Goal: Task Accomplishment & Management: Complete application form

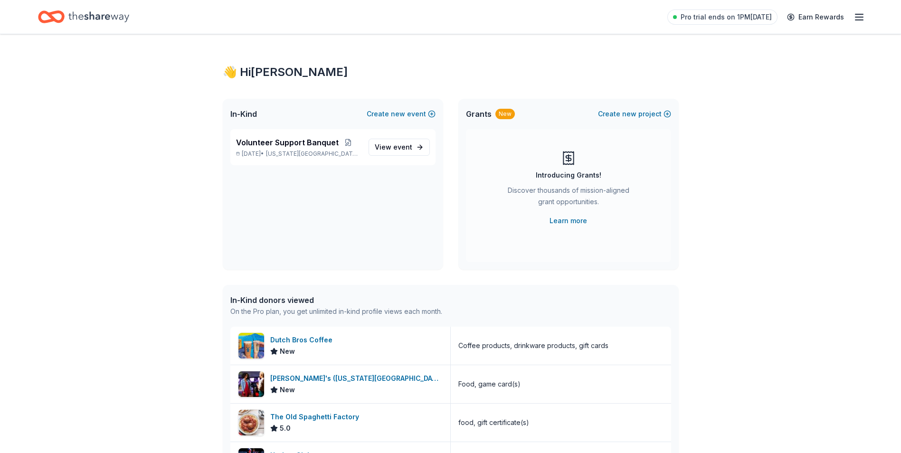
click at [856, 20] on line "button" at bounding box center [860, 20] width 8 height 0
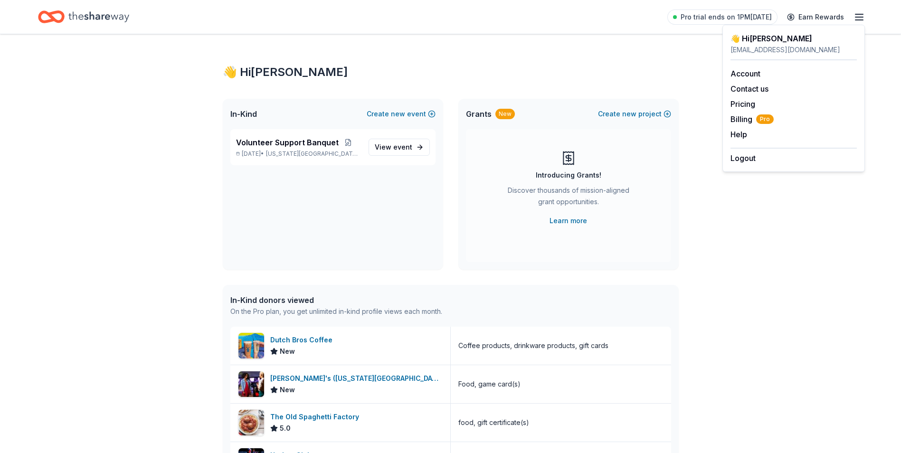
click at [108, 18] on icon "Home" at bounding box center [98, 16] width 61 height 19
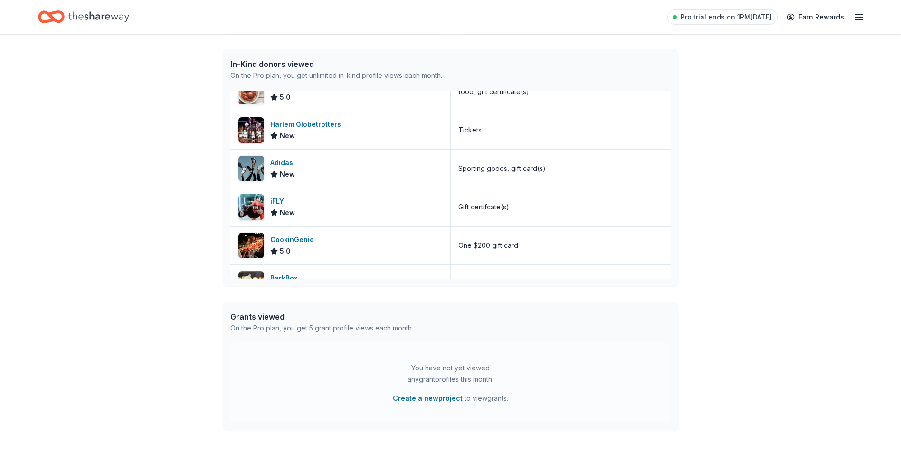
scroll to position [114, 0]
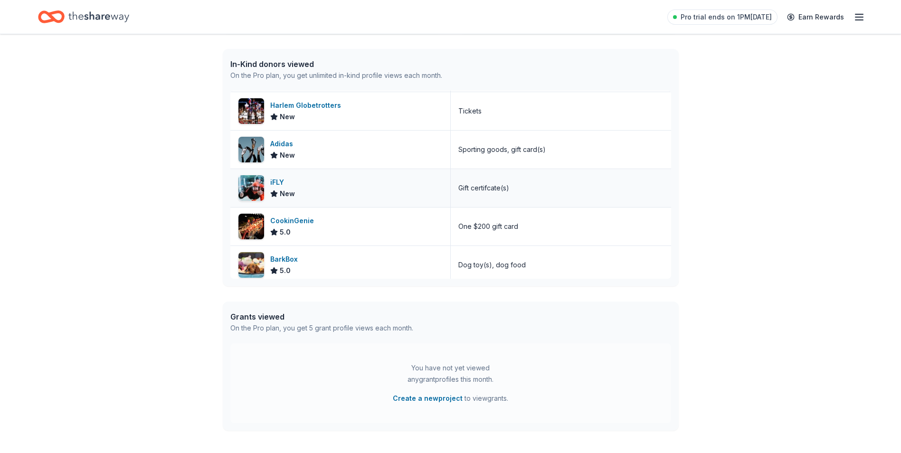
click at [274, 182] on div "iFLY" at bounding box center [282, 182] width 25 height 11
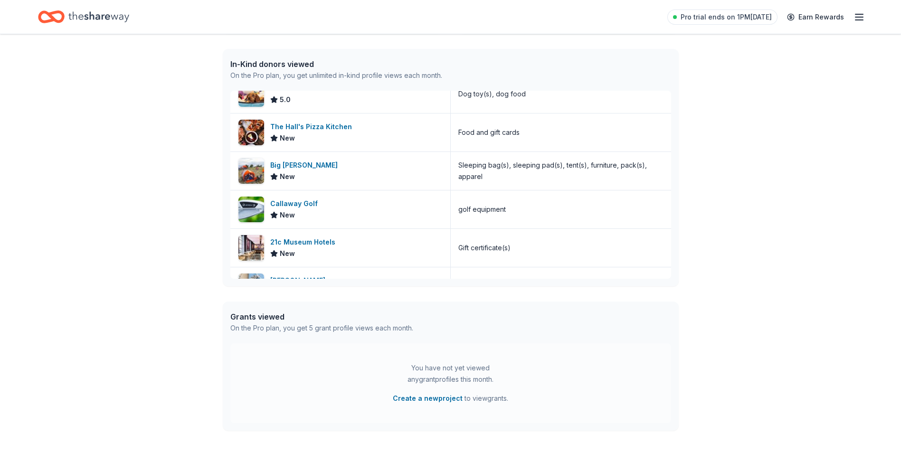
scroll to position [367, 0]
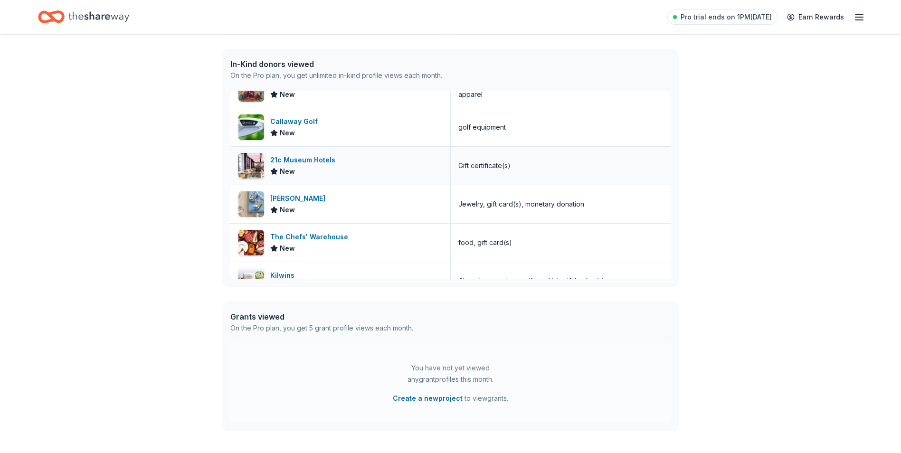
click at [315, 160] on div "21c Museum Hotels" at bounding box center [304, 159] width 69 height 11
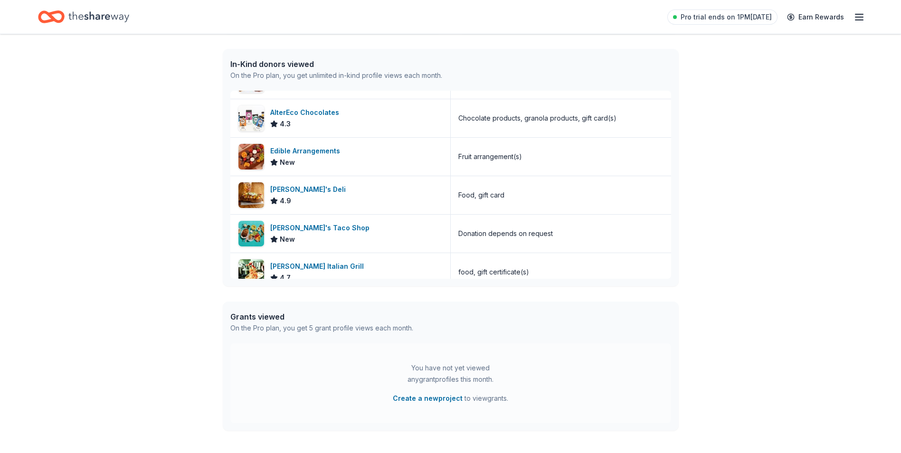
scroll to position [678, 0]
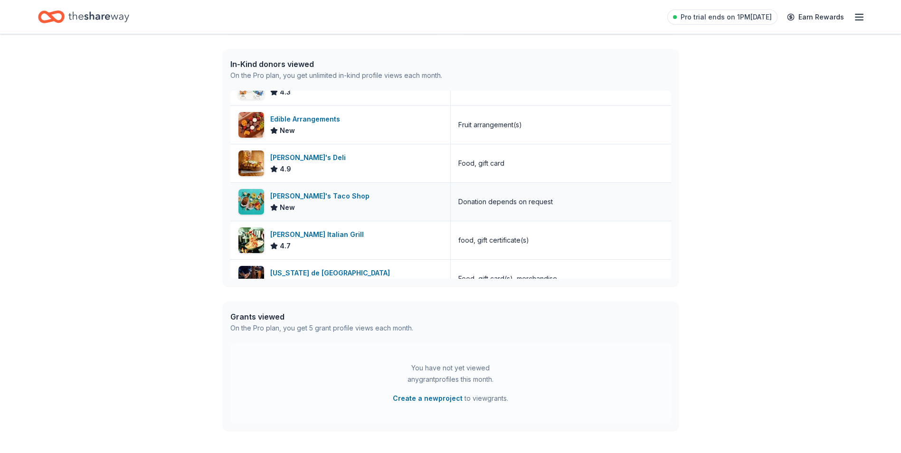
click at [292, 197] on div "Fuzzy's Taco Shop" at bounding box center [321, 196] width 103 height 11
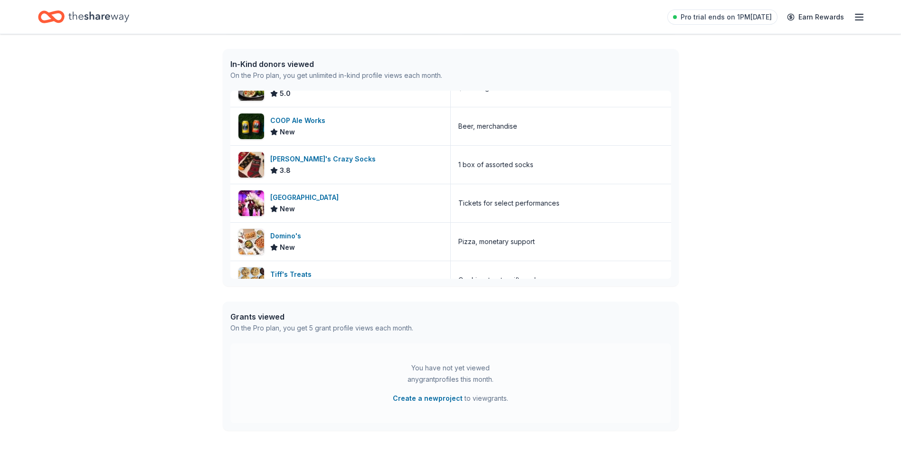
scroll to position [2968, 0]
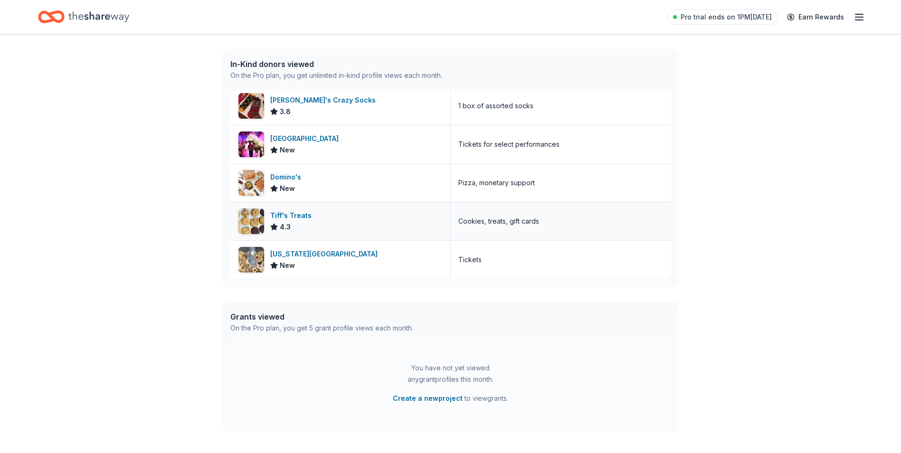
click at [295, 216] on div "Tiff's Treats" at bounding box center [292, 215] width 45 height 11
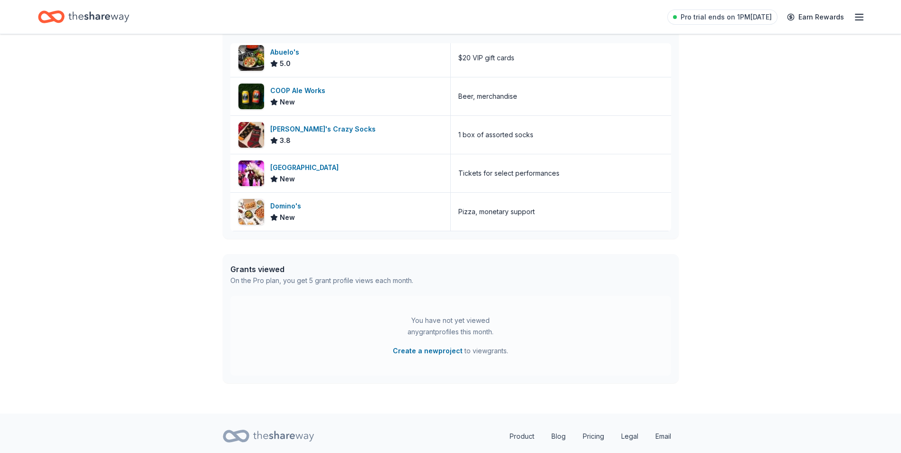
scroll to position [2911, 0]
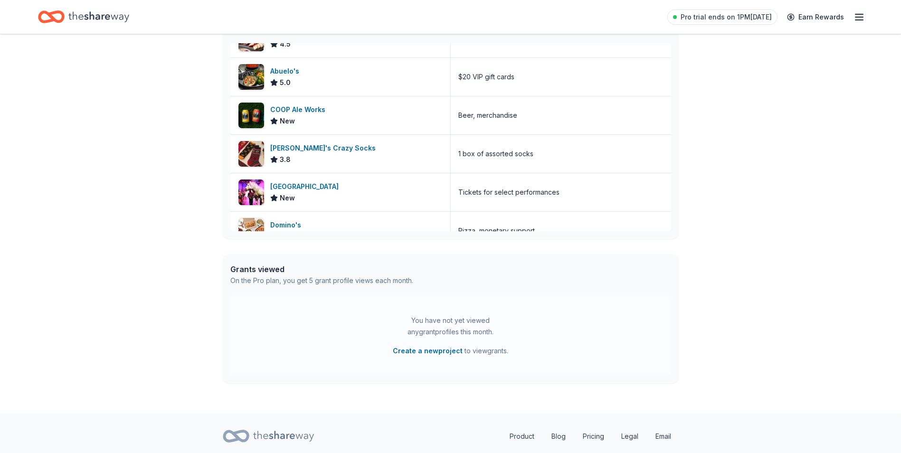
click at [97, 18] on icon "Home" at bounding box center [98, 16] width 61 height 19
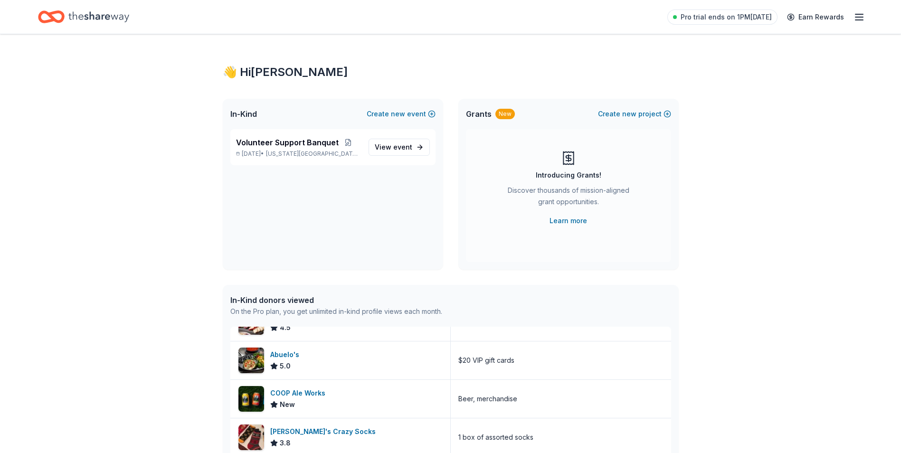
click at [855, 16] on icon "button" at bounding box center [859, 16] width 11 height 11
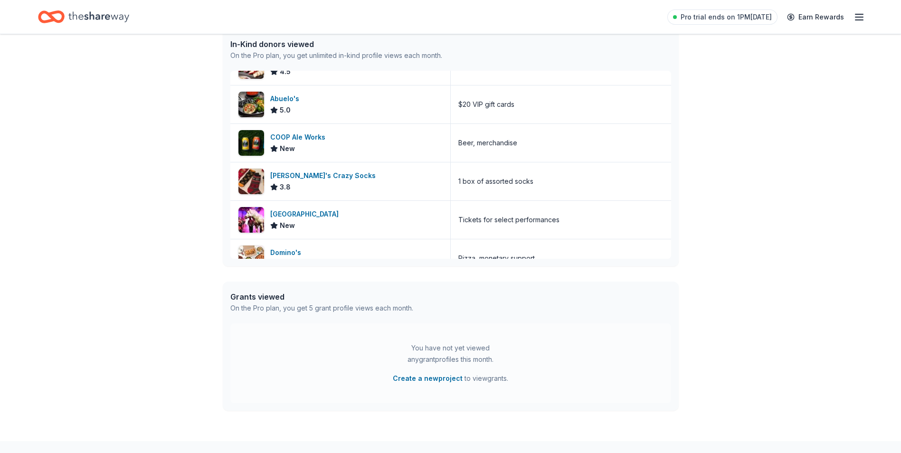
scroll to position [313, 0]
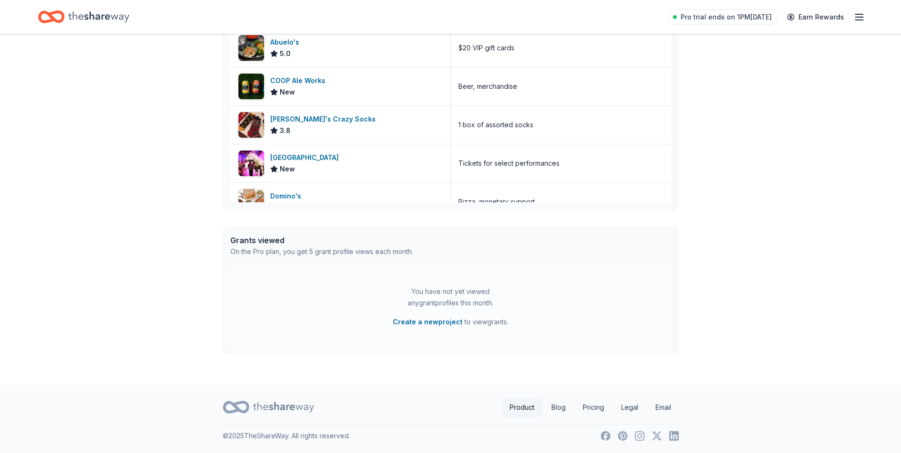
click at [522, 409] on link "Product" at bounding box center [522, 407] width 40 height 19
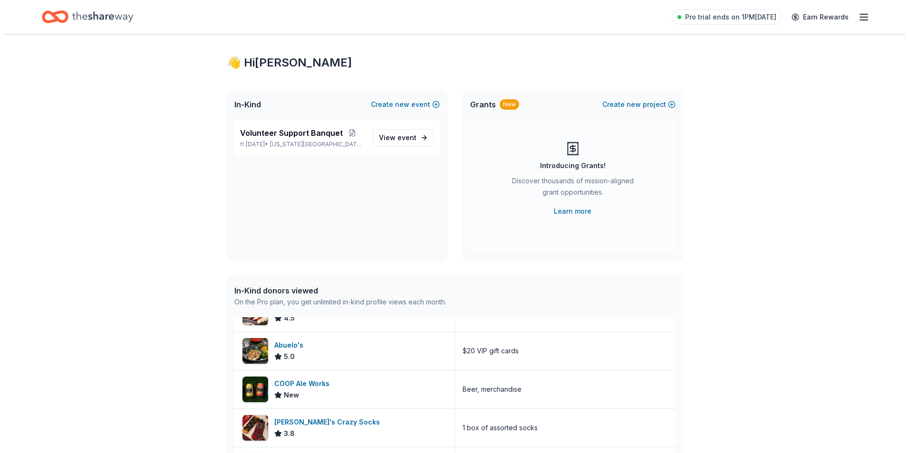
scroll to position [0, 0]
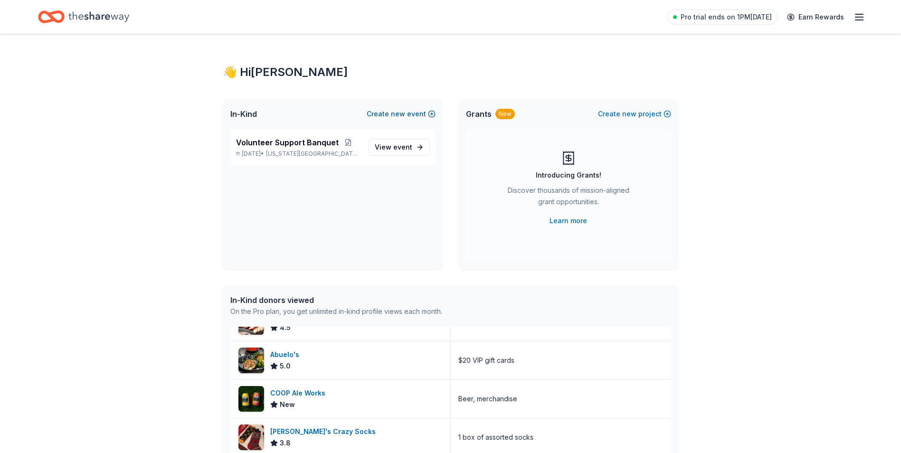
click at [390, 114] on button "Create new event" at bounding box center [401, 113] width 69 height 11
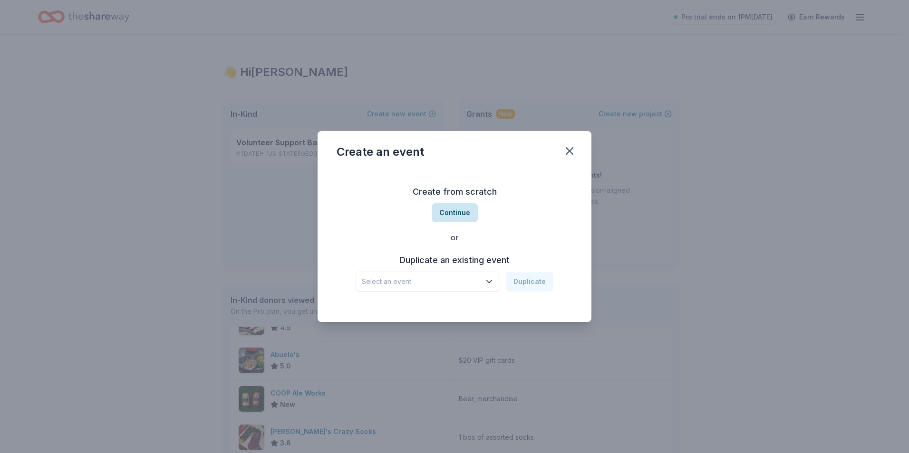
click at [455, 216] on button "Continue" at bounding box center [454, 212] width 46 height 19
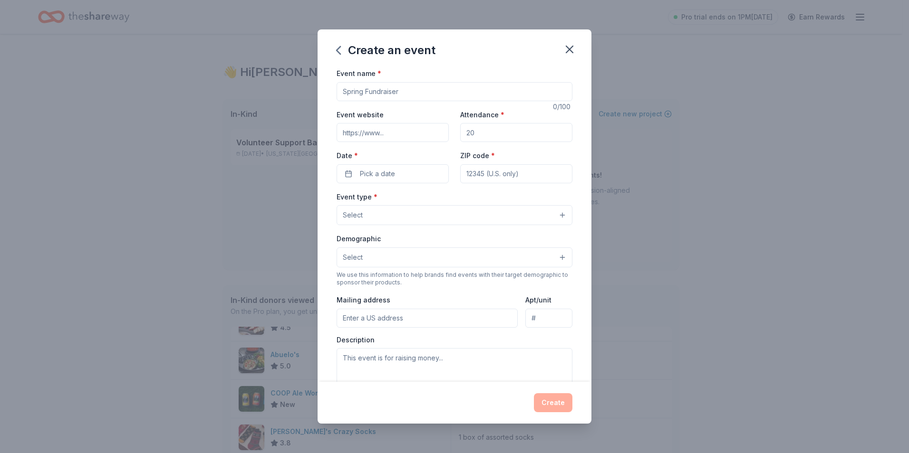
click at [385, 92] on input "Event name *" at bounding box center [454, 91] width 236 height 19
type input "Flowrider"
click at [410, 131] on input "Event website" at bounding box center [392, 132] width 112 height 19
type input "riversportokc.org"
type input "100"
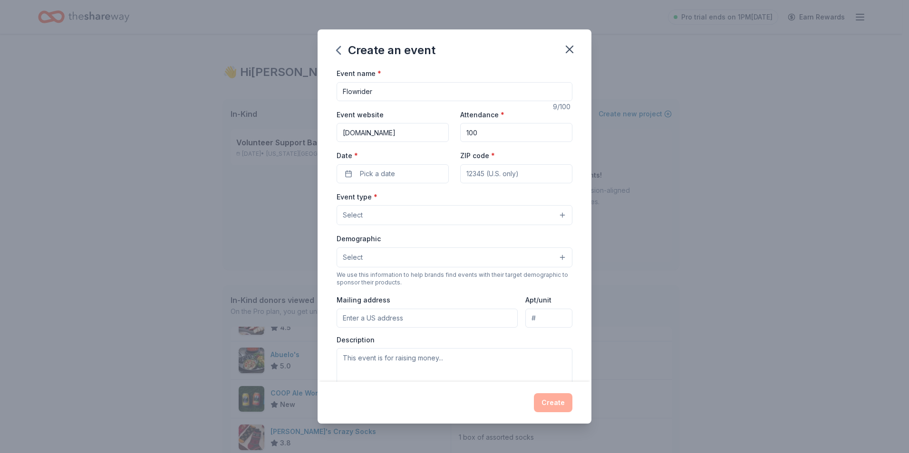
type input "73129"
type input "800 RIVERSPORT Dr."
click at [408, 175] on button "Pick a date" at bounding box center [392, 173] width 112 height 19
click at [439, 198] on button "Go to next month" at bounding box center [441, 198] width 13 height 13
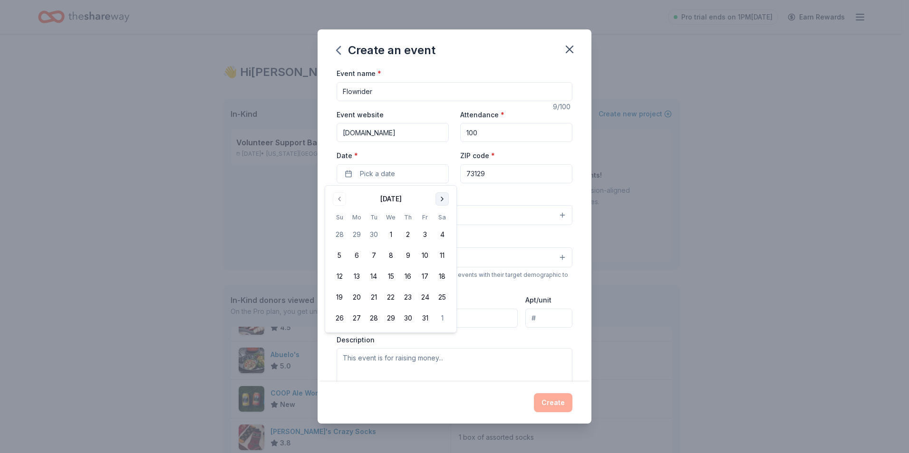
click at [439, 198] on button "Go to next month" at bounding box center [441, 198] width 13 height 13
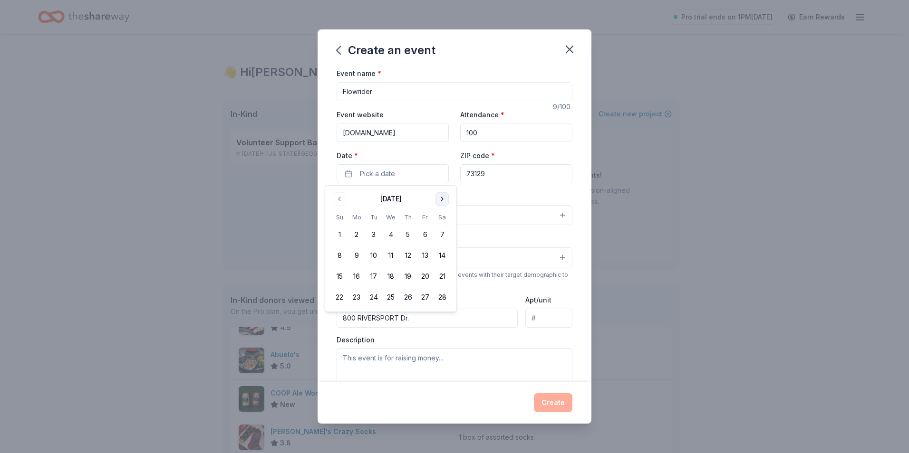
click at [439, 198] on button "Go to next month" at bounding box center [441, 198] width 13 height 13
click at [425, 253] on button "10" at bounding box center [424, 255] width 17 height 17
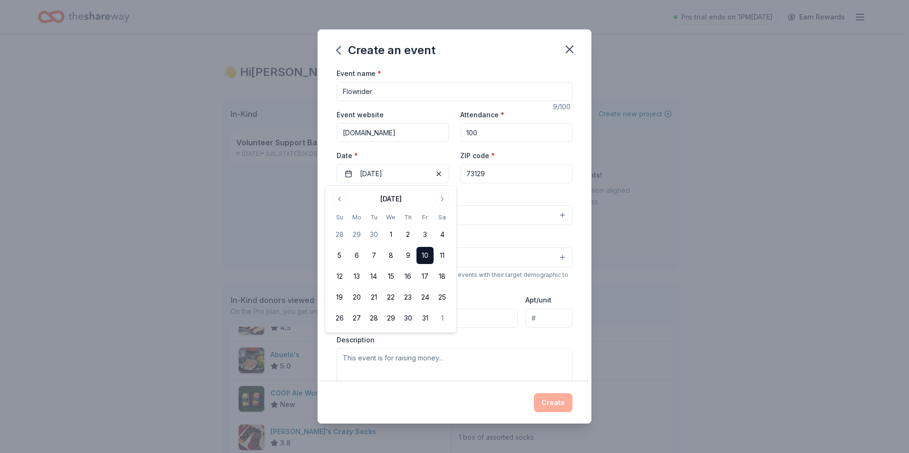
click at [479, 196] on div "Event type * Select" at bounding box center [454, 208] width 236 height 35
click at [472, 219] on button "Select" at bounding box center [454, 215] width 236 height 20
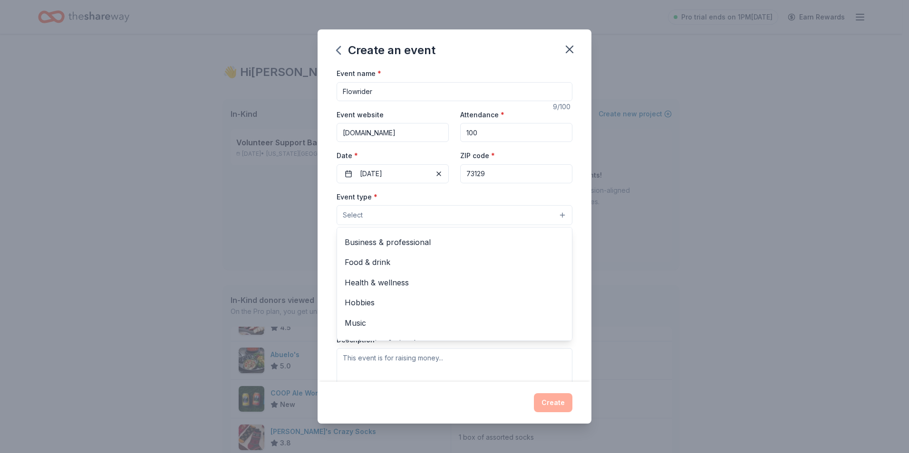
scroll to position [32, 0]
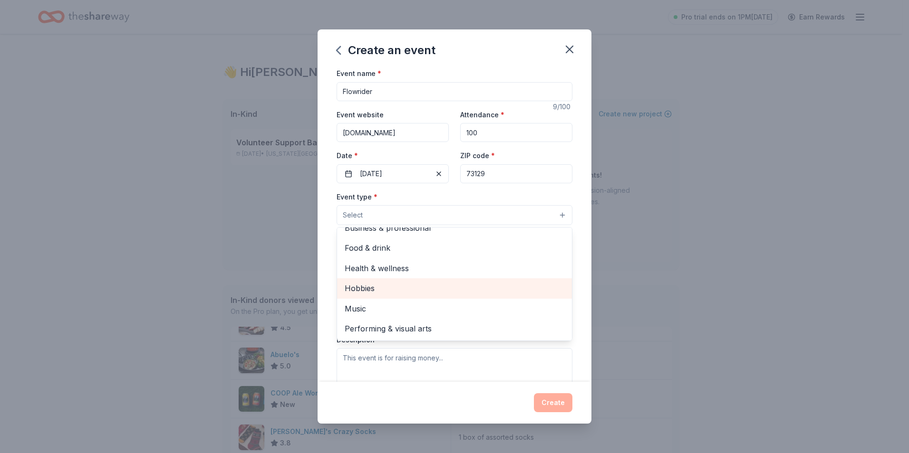
click at [364, 292] on span "Hobbies" at bounding box center [455, 288] width 220 height 12
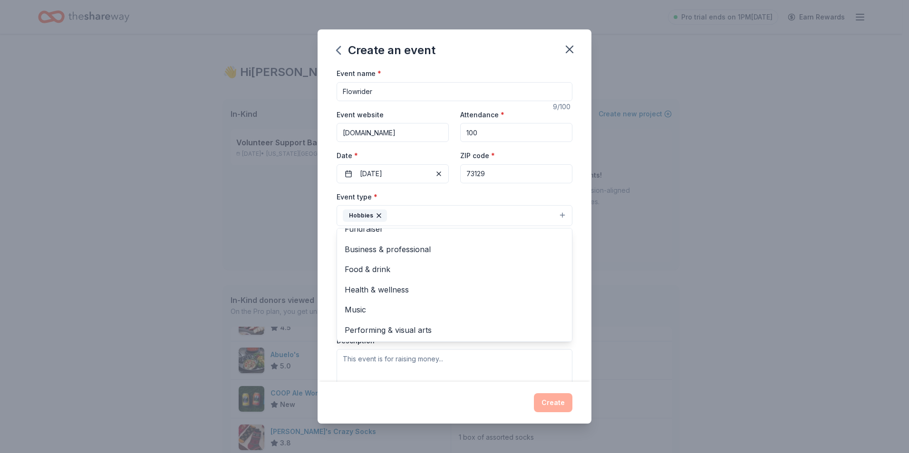
click at [325, 317] on div "Event name * Flowrider 9 /100 Event website riversportokc.org Attendance * 100 …" at bounding box center [454, 224] width 274 height 315
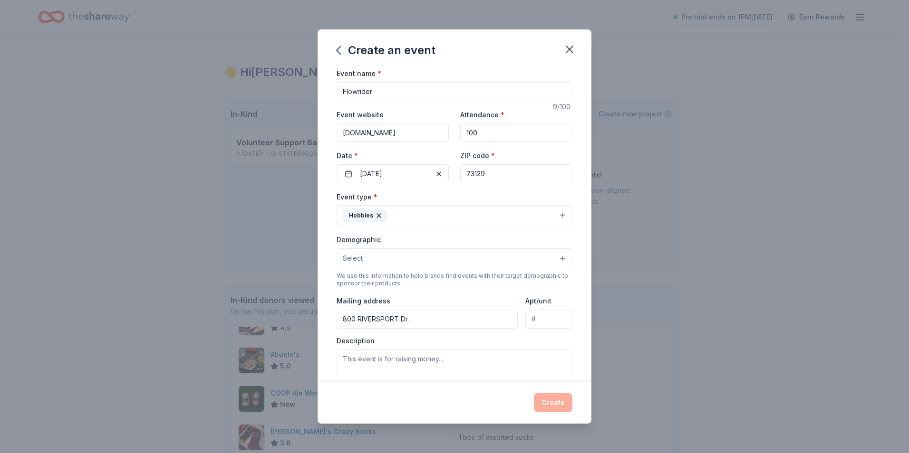
click at [574, 207] on div "Event name * Flowrider 9 /100 Event website riversportokc.org Attendance * 100 …" at bounding box center [454, 224] width 274 height 315
click at [556, 217] on button "Hobbies" at bounding box center [454, 215] width 236 height 21
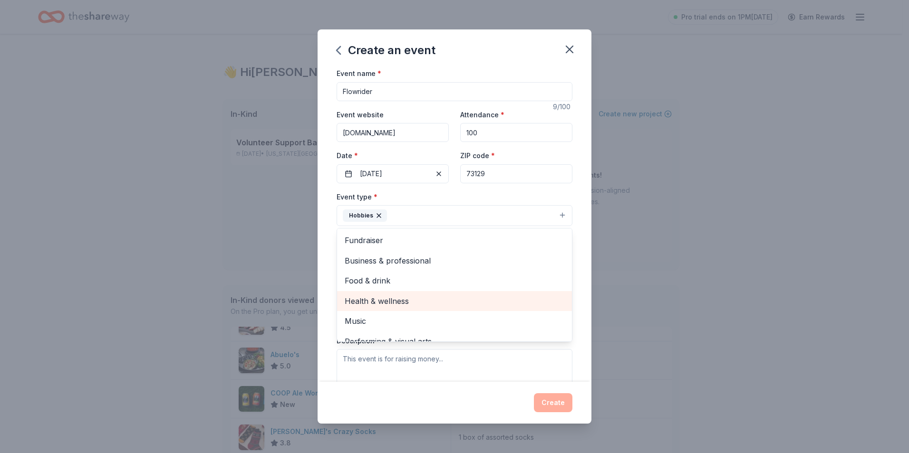
click at [487, 300] on span "Health & wellness" at bounding box center [455, 301] width 220 height 12
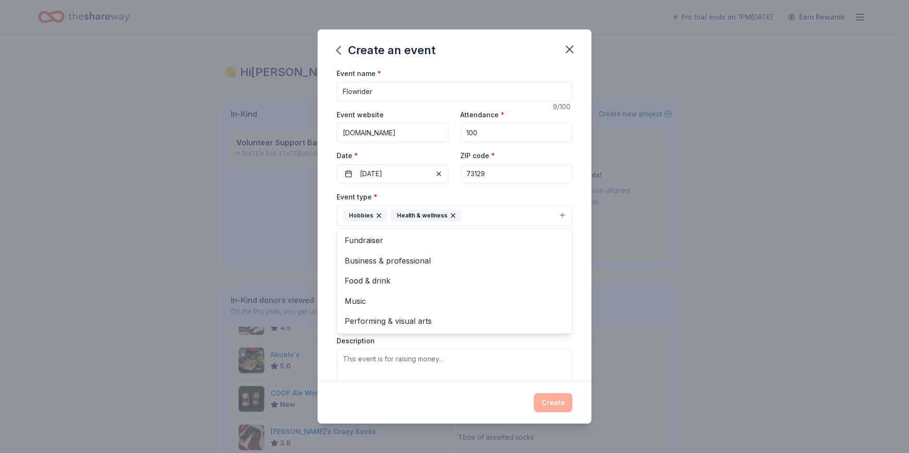
click at [509, 195] on div "Event type * Hobbies Health & wellness Fundraiser Business & professional Food …" at bounding box center [454, 209] width 236 height 36
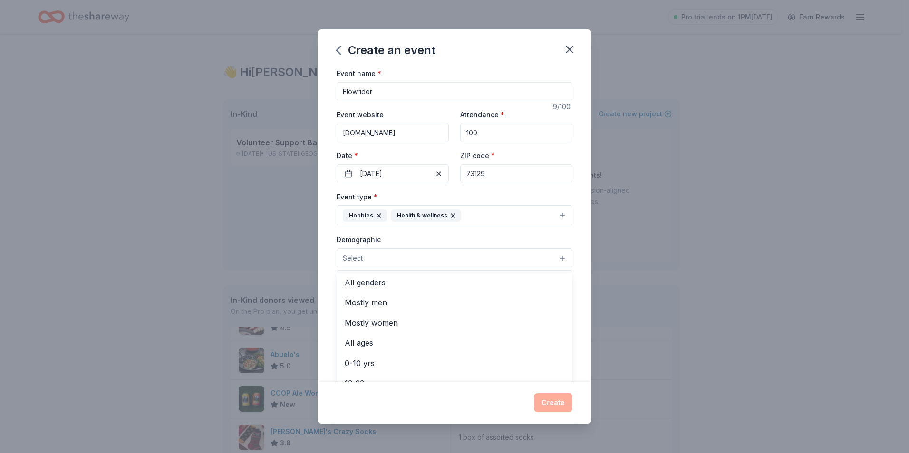
click at [548, 259] on button "Select" at bounding box center [454, 259] width 236 height 20
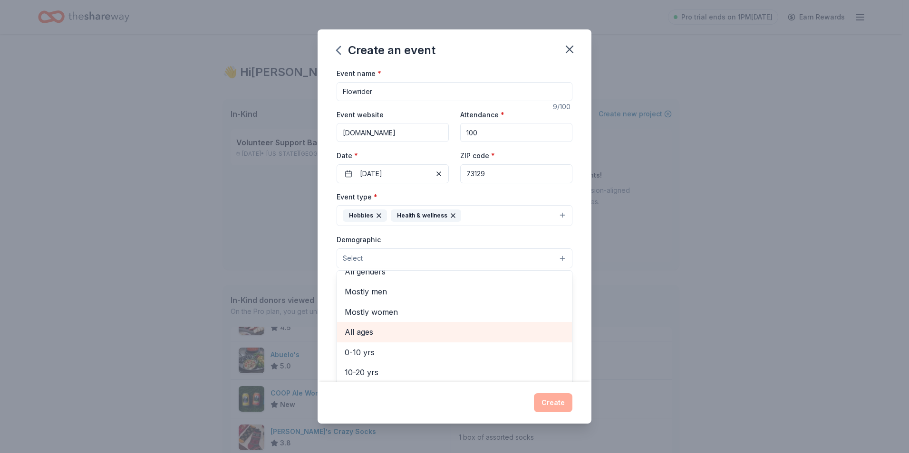
click at [369, 331] on span "All ages" at bounding box center [455, 332] width 220 height 12
click at [327, 308] on div "Event name * Flowrider 9 /100 Event website riversportokc.org Attendance * 100 …" at bounding box center [454, 224] width 274 height 315
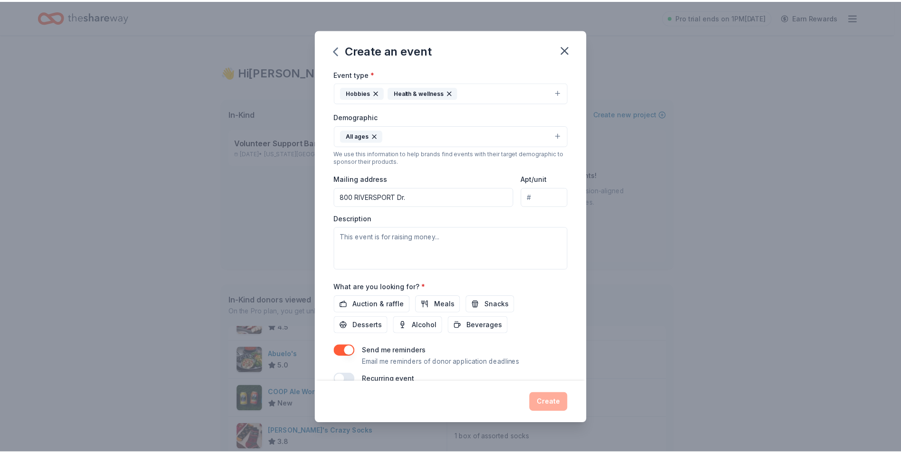
scroll to position [142, 0]
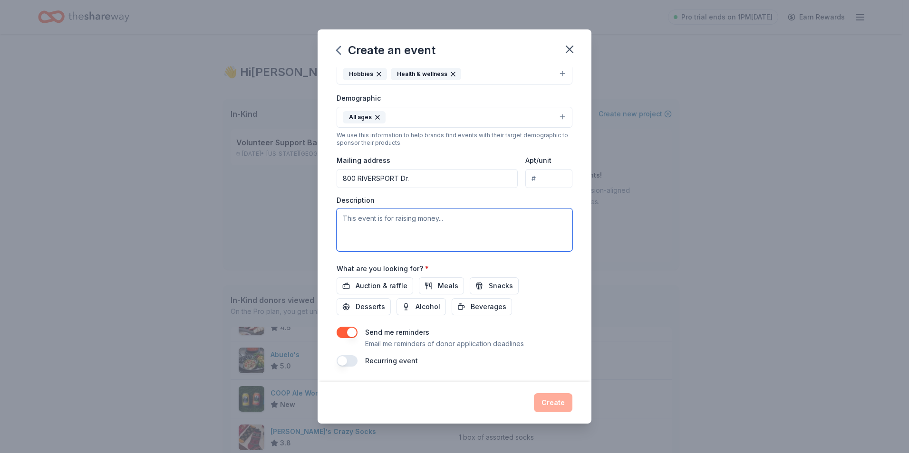
click at [376, 219] on textarea at bounding box center [454, 230] width 236 height 43
type textarea "Surf Competition"
click at [547, 396] on div "Create" at bounding box center [454, 402] width 236 height 19
click at [382, 284] on span "Auction & raffle" at bounding box center [381, 285] width 52 height 11
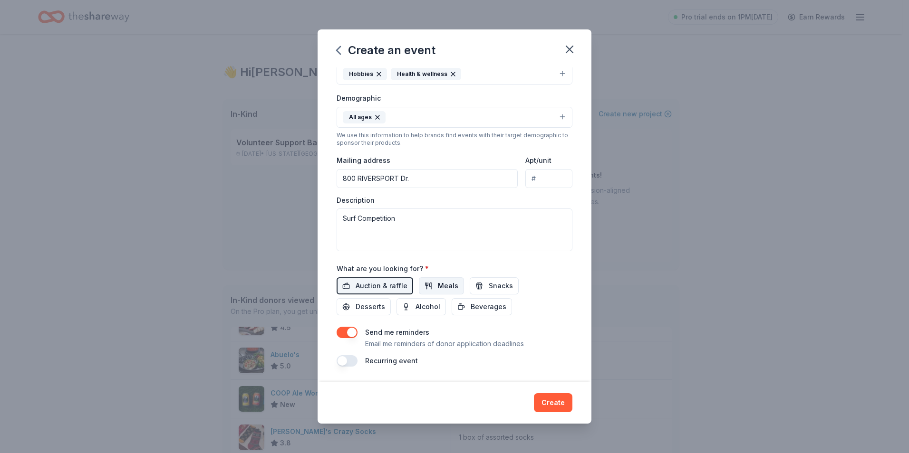
click at [441, 283] on span "Meals" at bounding box center [448, 285] width 20 height 11
click at [493, 285] on span "Snacks" at bounding box center [500, 285] width 24 height 11
click at [556, 406] on button "Create" at bounding box center [553, 402] width 38 height 19
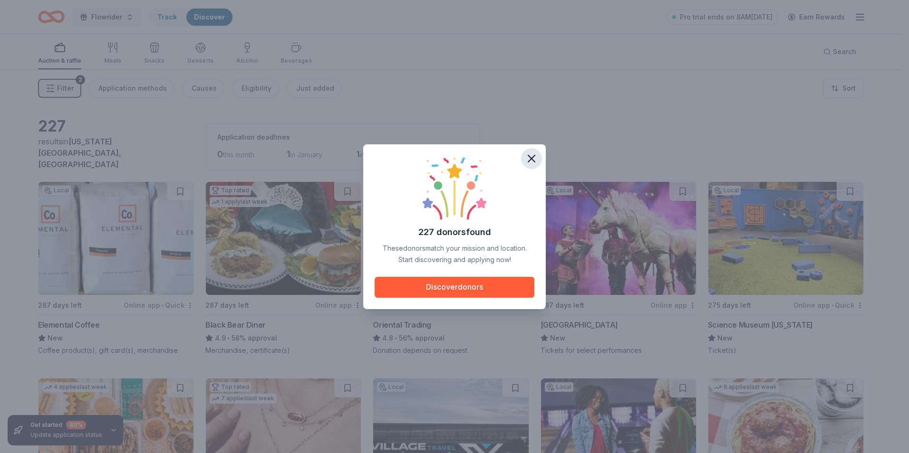
click at [534, 159] on icon "button" at bounding box center [531, 158] width 13 height 13
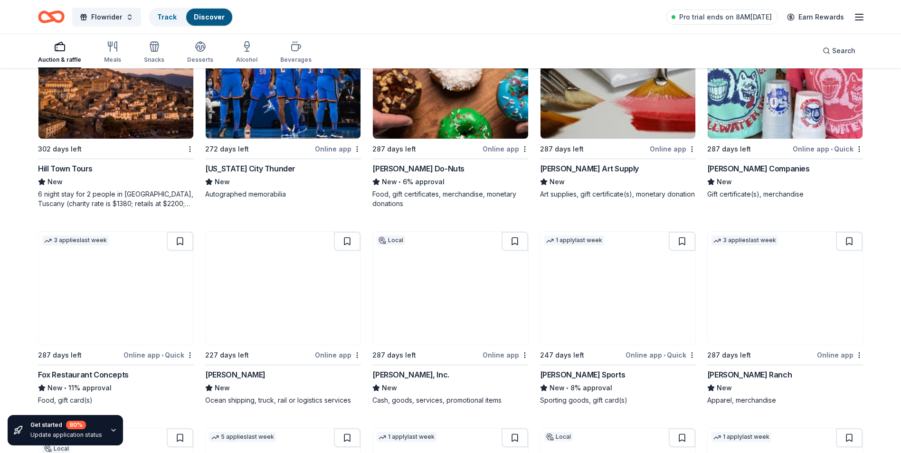
scroll to position [3335, 0]
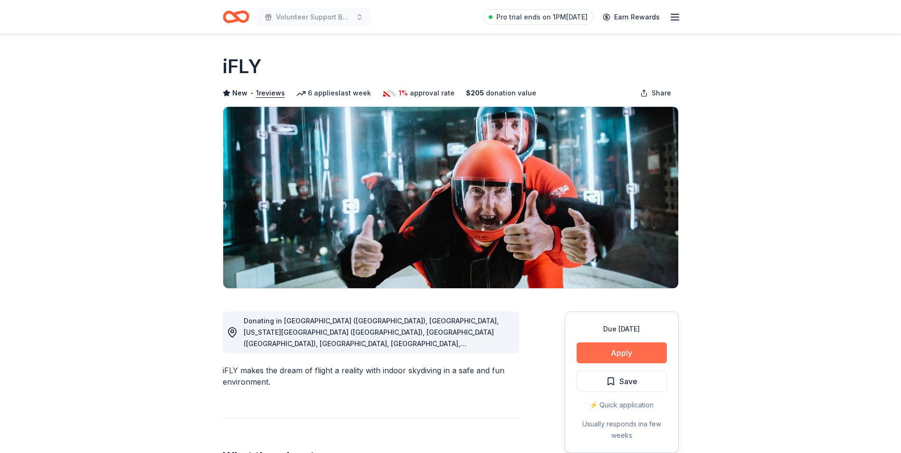
click at [604, 354] on button "Apply" at bounding box center [622, 353] width 90 height 21
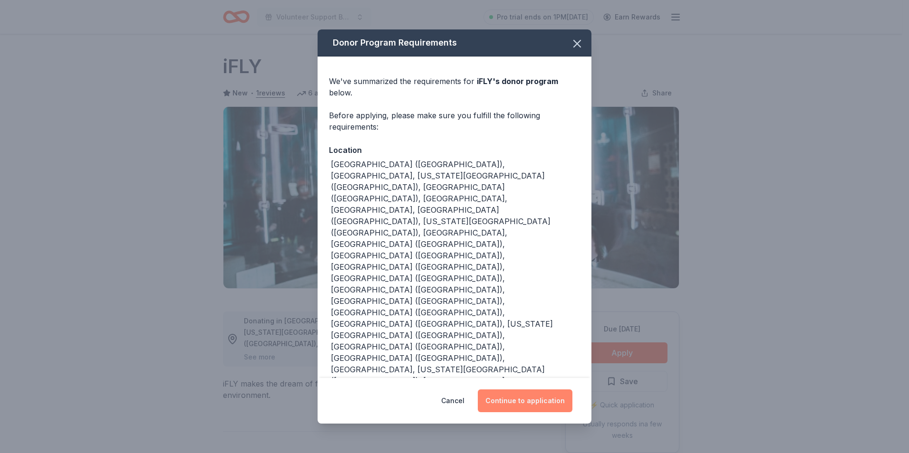
click at [536, 390] on button "Continue to application" at bounding box center [525, 401] width 95 height 23
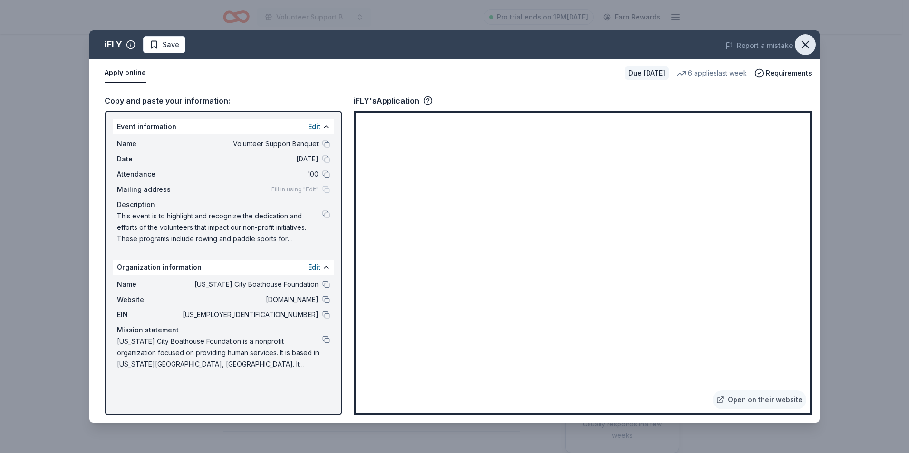
click at [801, 44] on icon "button" at bounding box center [804, 44] width 13 height 13
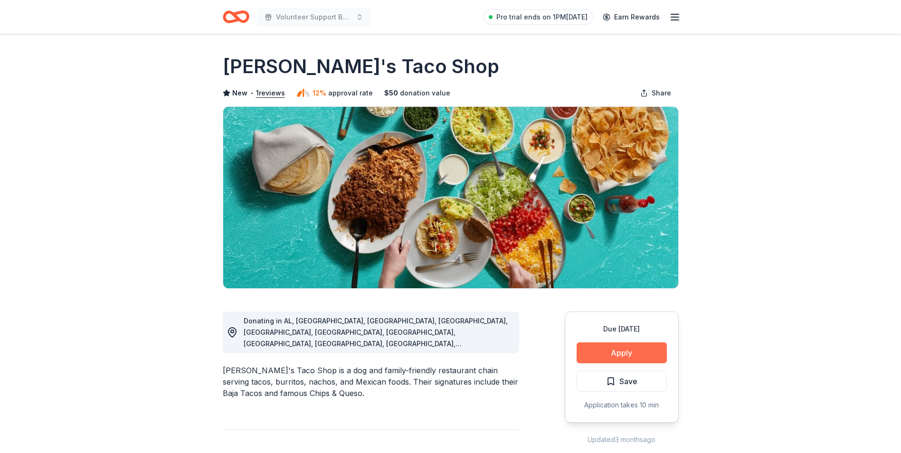
click at [627, 348] on button "Apply" at bounding box center [622, 353] width 90 height 21
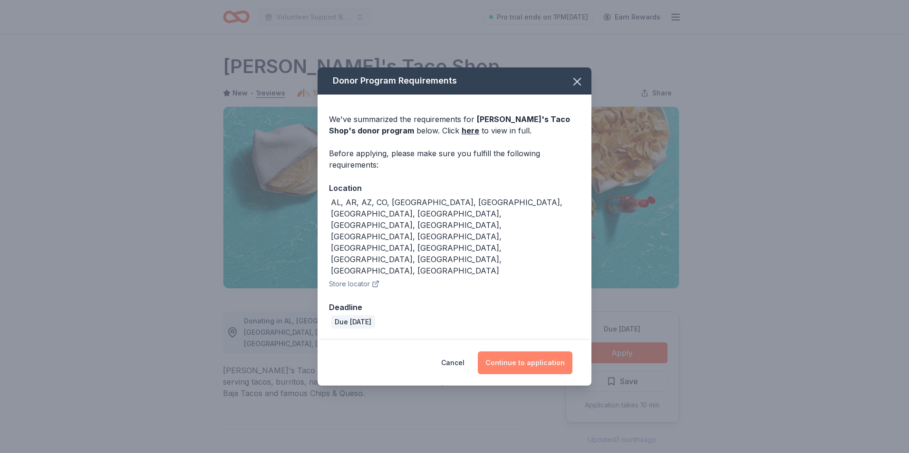
click at [559, 352] on button "Continue to application" at bounding box center [525, 363] width 95 height 23
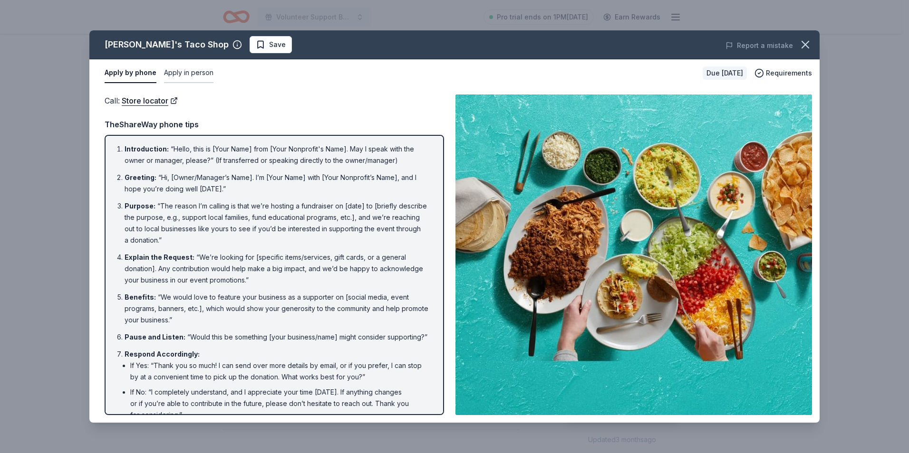
click at [194, 72] on button "Apply in person" at bounding box center [188, 73] width 49 height 20
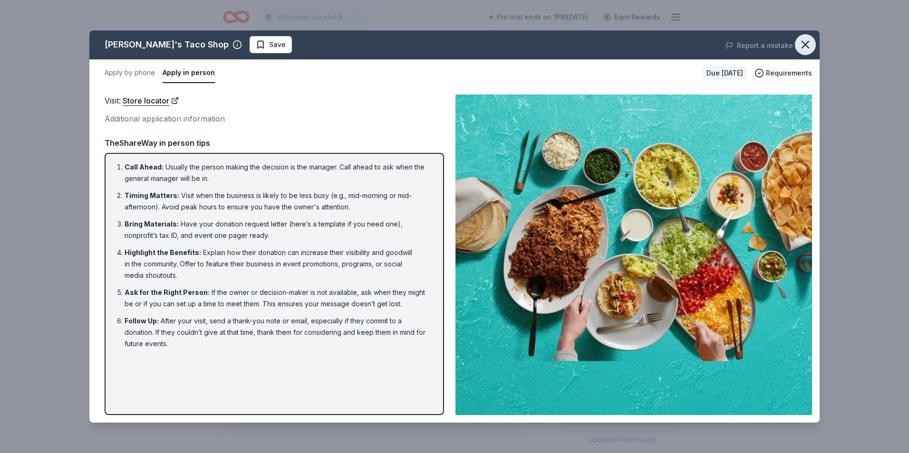
click at [804, 46] on icon "button" at bounding box center [805, 44] width 7 height 7
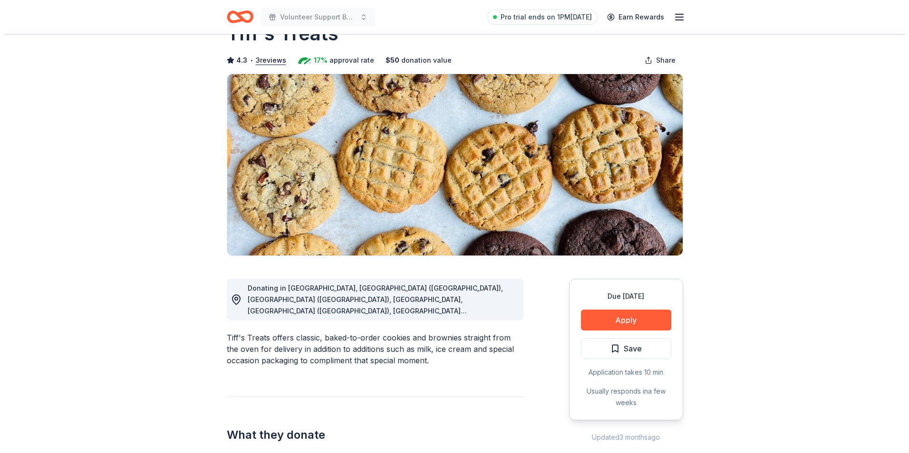
scroll to position [43, 0]
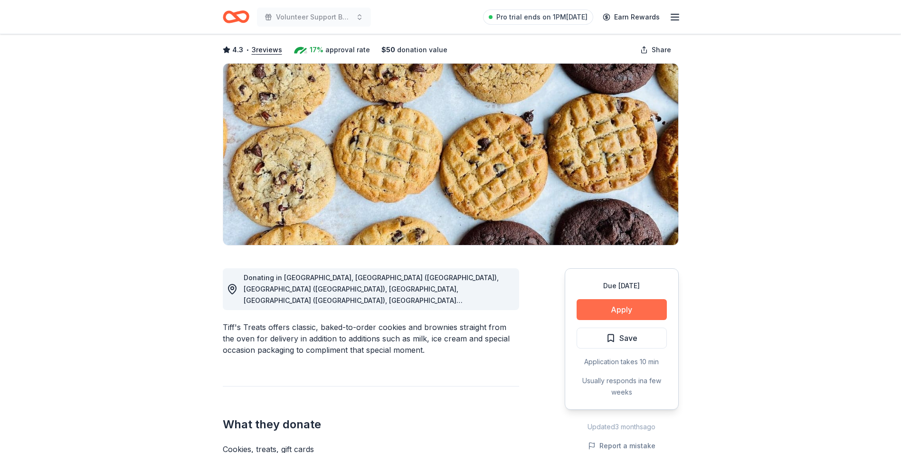
click at [623, 305] on button "Apply" at bounding box center [622, 309] width 90 height 21
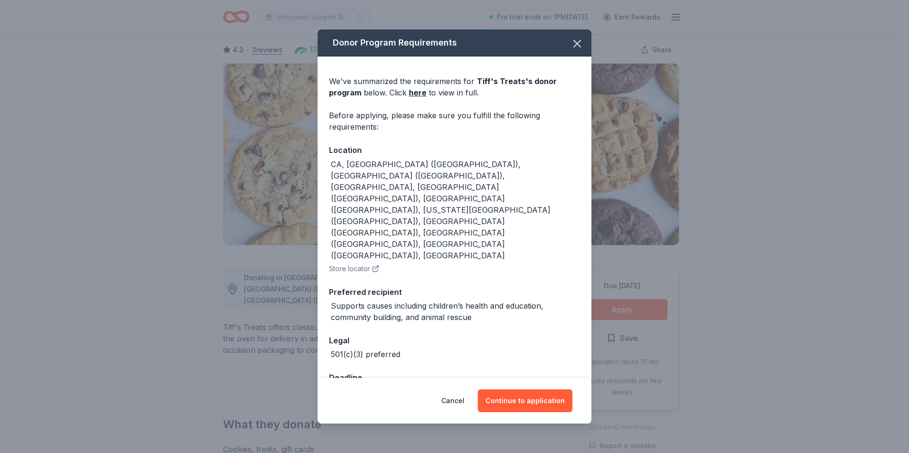
drag, startPoint x: 531, startPoint y: 371, endPoint x: 521, endPoint y: 373, distance: 10.3
click at [531, 378] on div "Cancel Continue to application" at bounding box center [454, 401] width 274 height 46
click at [521, 390] on button "Continue to application" at bounding box center [525, 401] width 95 height 23
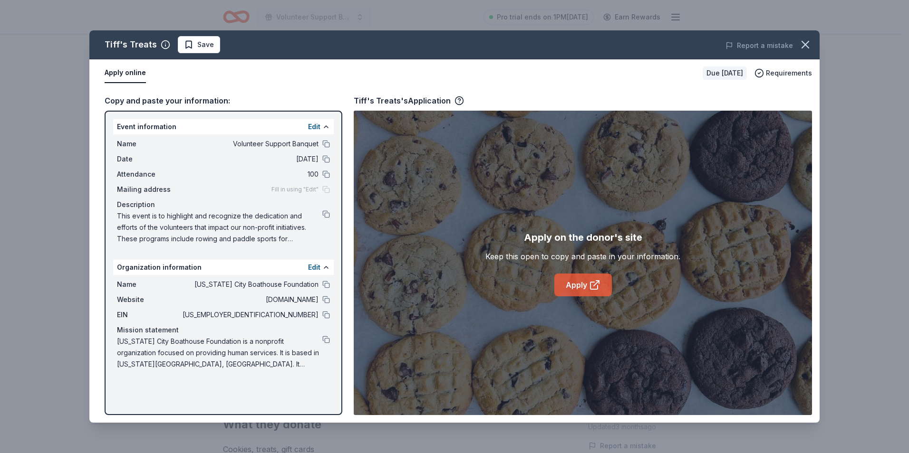
click at [578, 283] on link "Apply" at bounding box center [582, 285] width 57 height 23
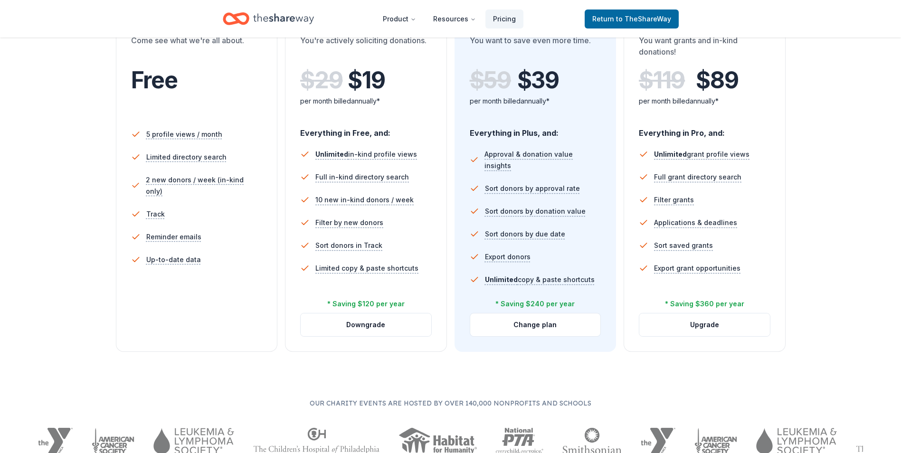
scroll to position [176, 0]
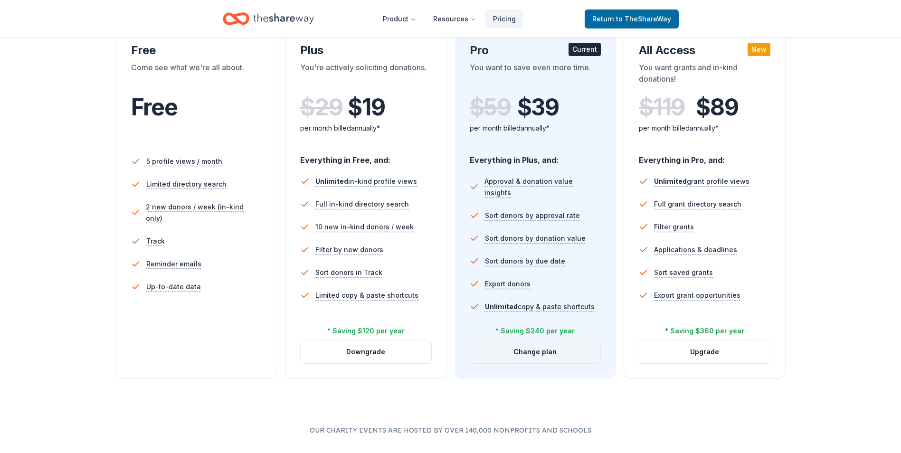
click at [534, 354] on button "Change plan" at bounding box center [535, 352] width 131 height 23
